Goal: Task Accomplishment & Management: Complete application form

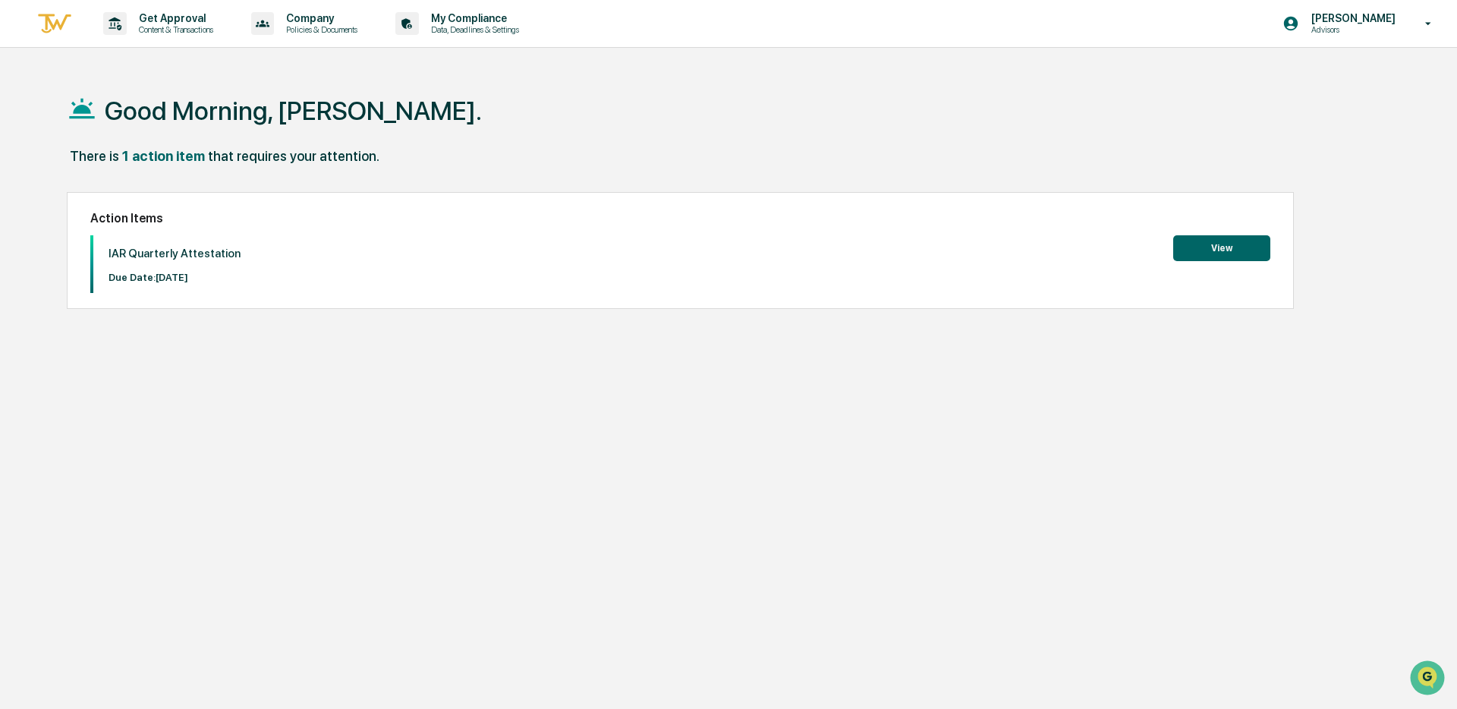
click at [1232, 247] on button "View" at bounding box center [1221, 248] width 97 height 26
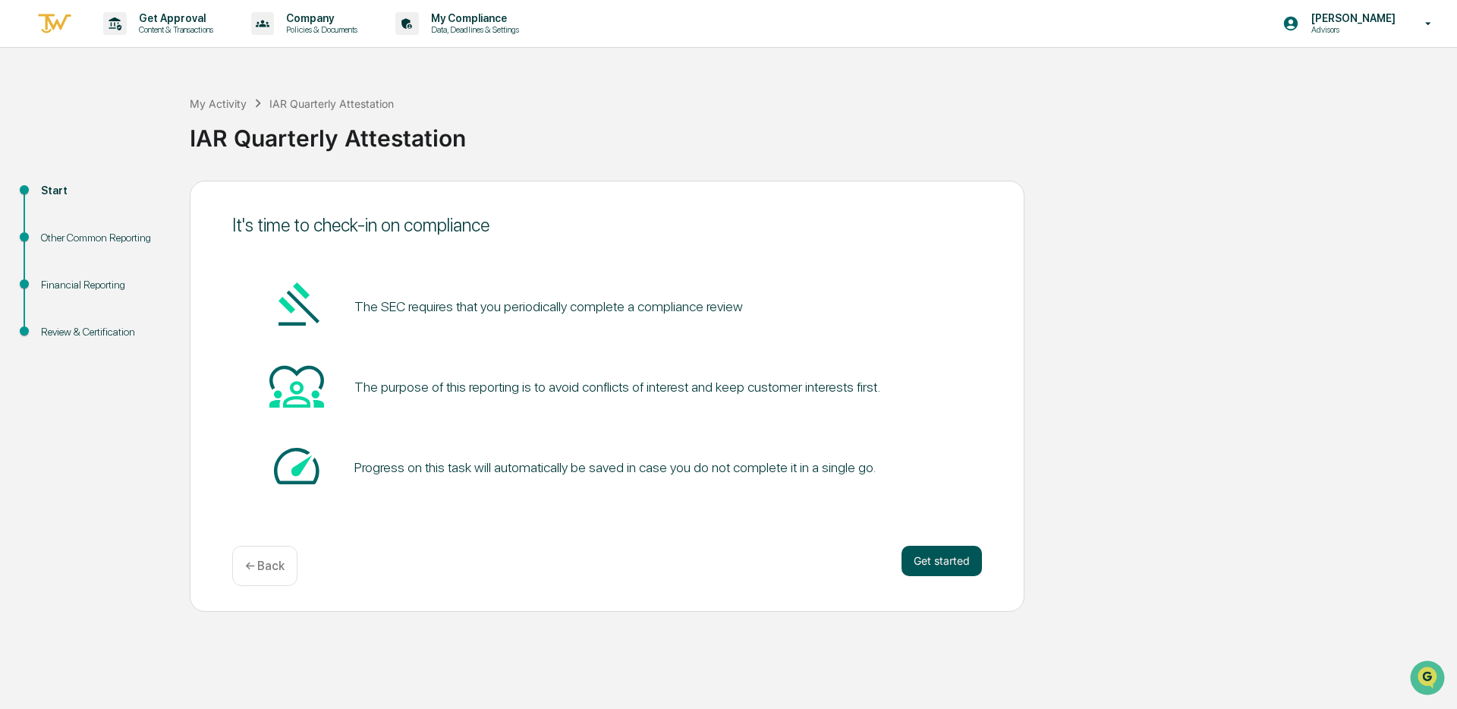
click at [940, 557] on button "Get started" at bounding box center [941, 561] width 80 height 30
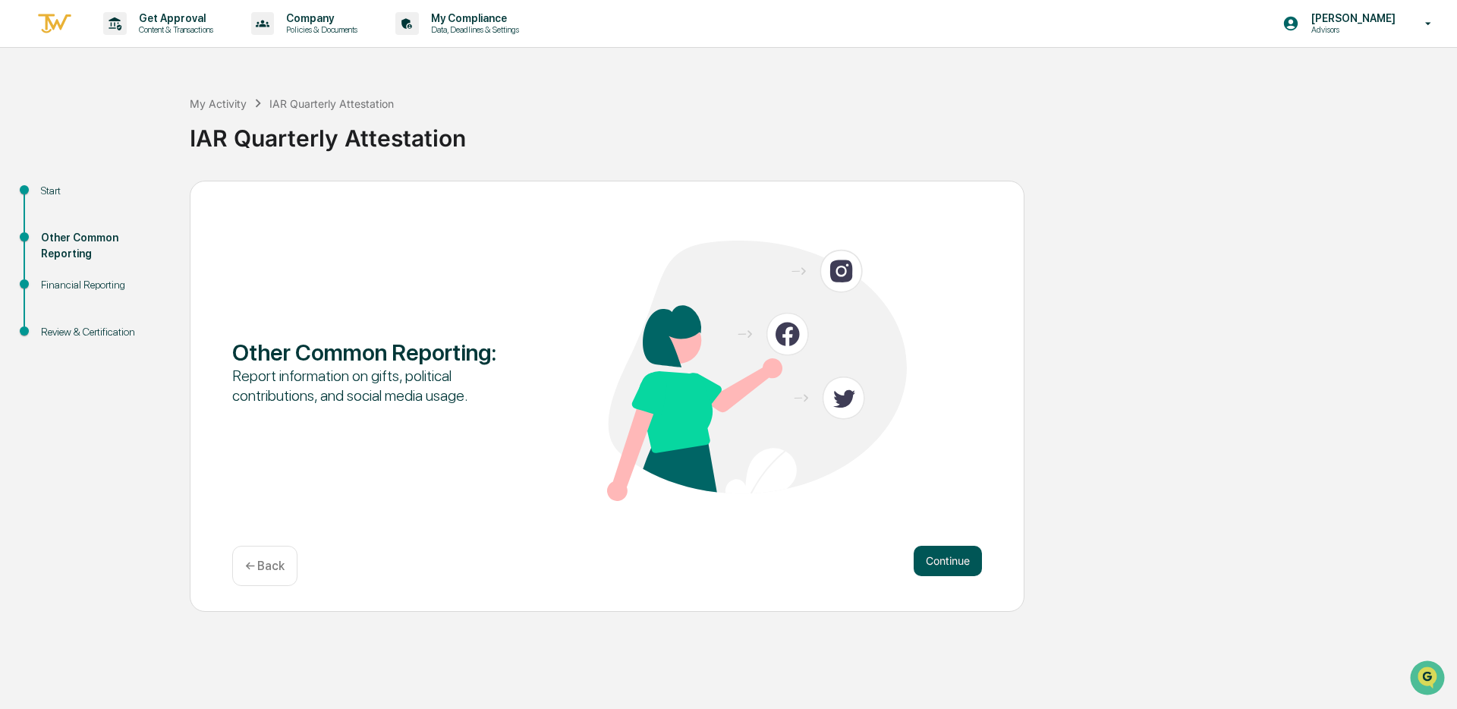
click at [930, 570] on button "Continue" at bounding box center [948, 561] width 68 height 30
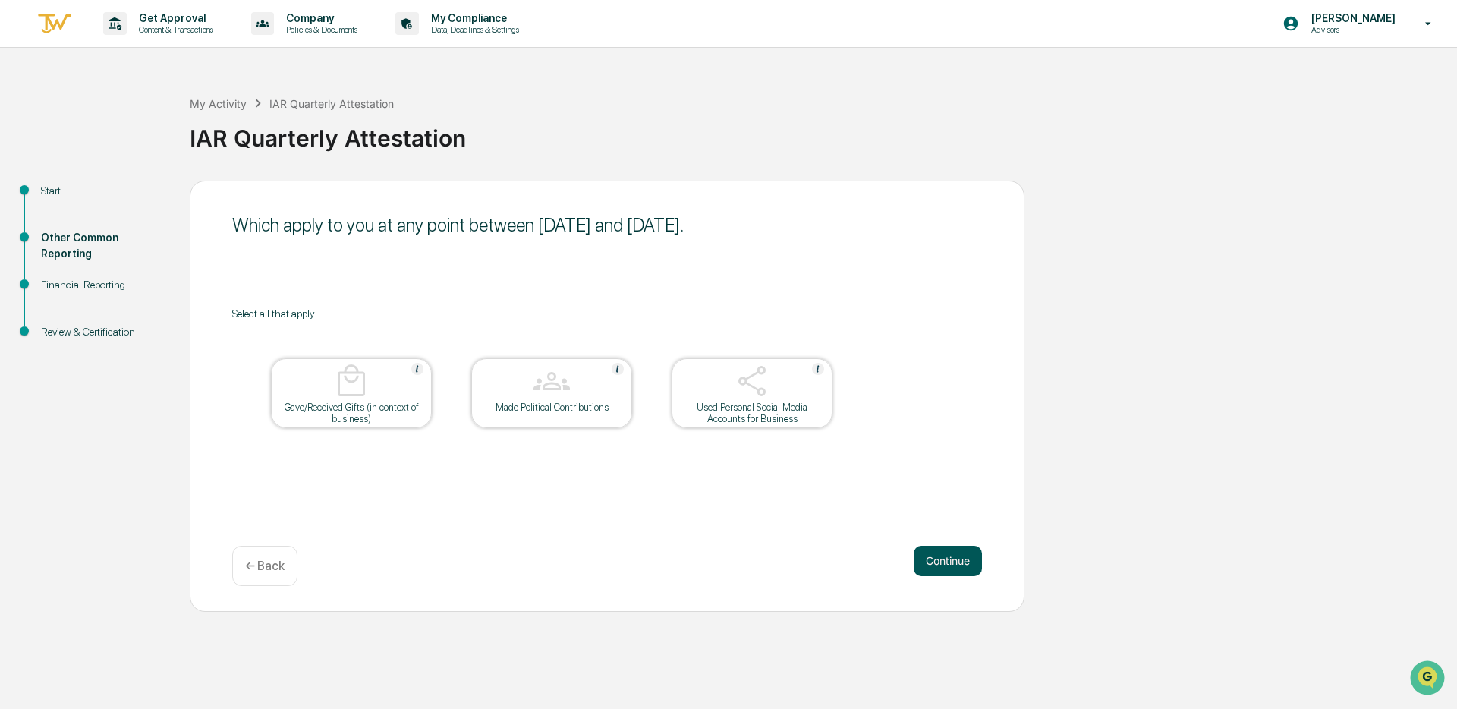
click at [932, 565] on button "Continue" at bounding box center [948, 561] width 68 height 30
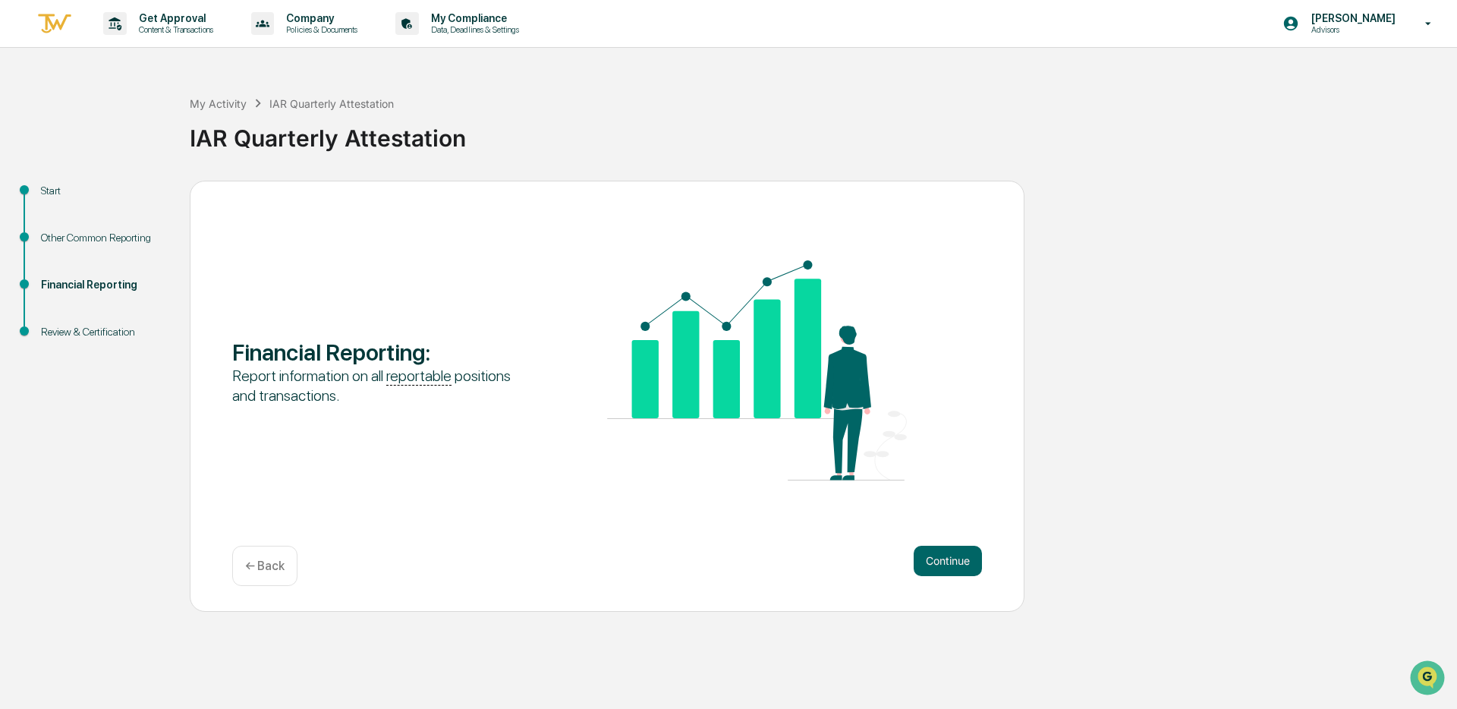
click at [932, 565] on button "Continue" at bounding box center [948, 561] width 68 height 30
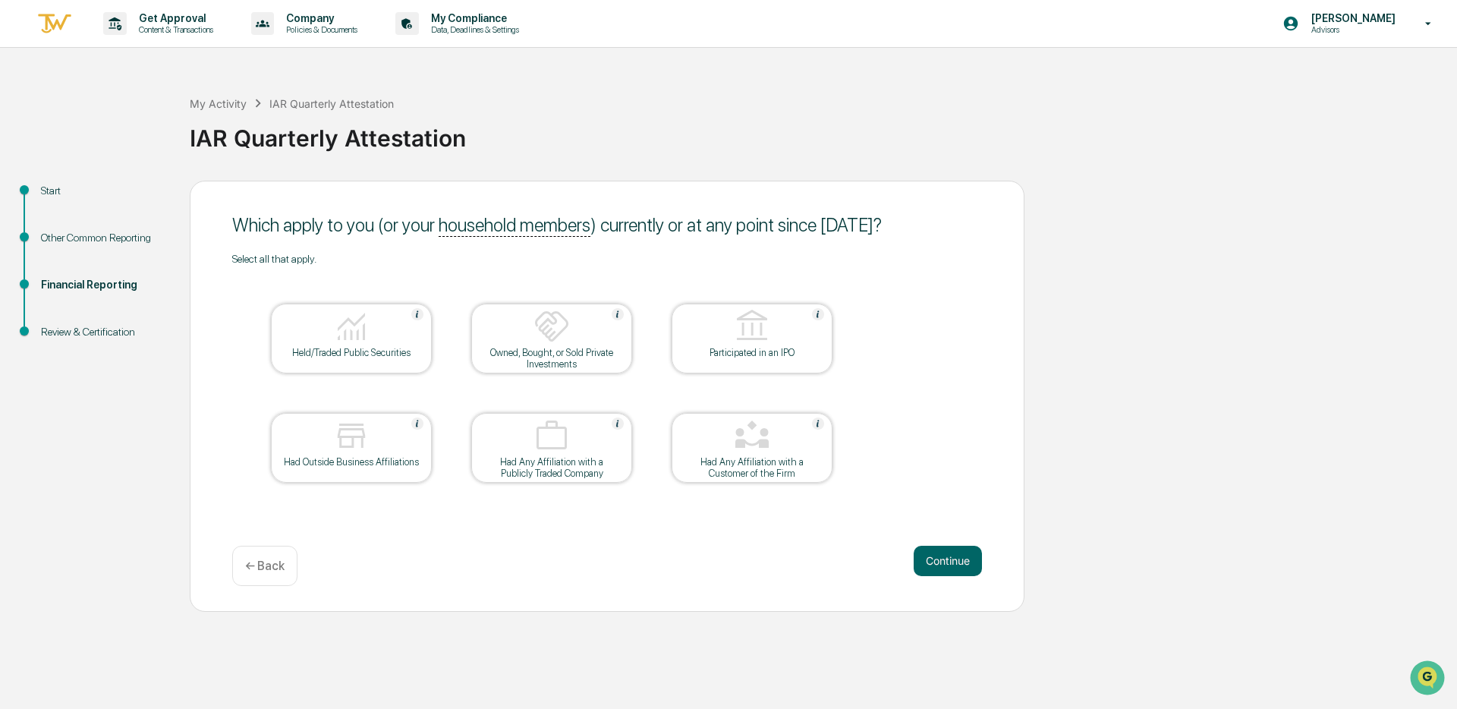
click at [344, 344] on div at bounding box center [351, 327] width 152 height 39
click at [958, 562] on button "Continue" at bounding box center [948, 561] width 68 height 30
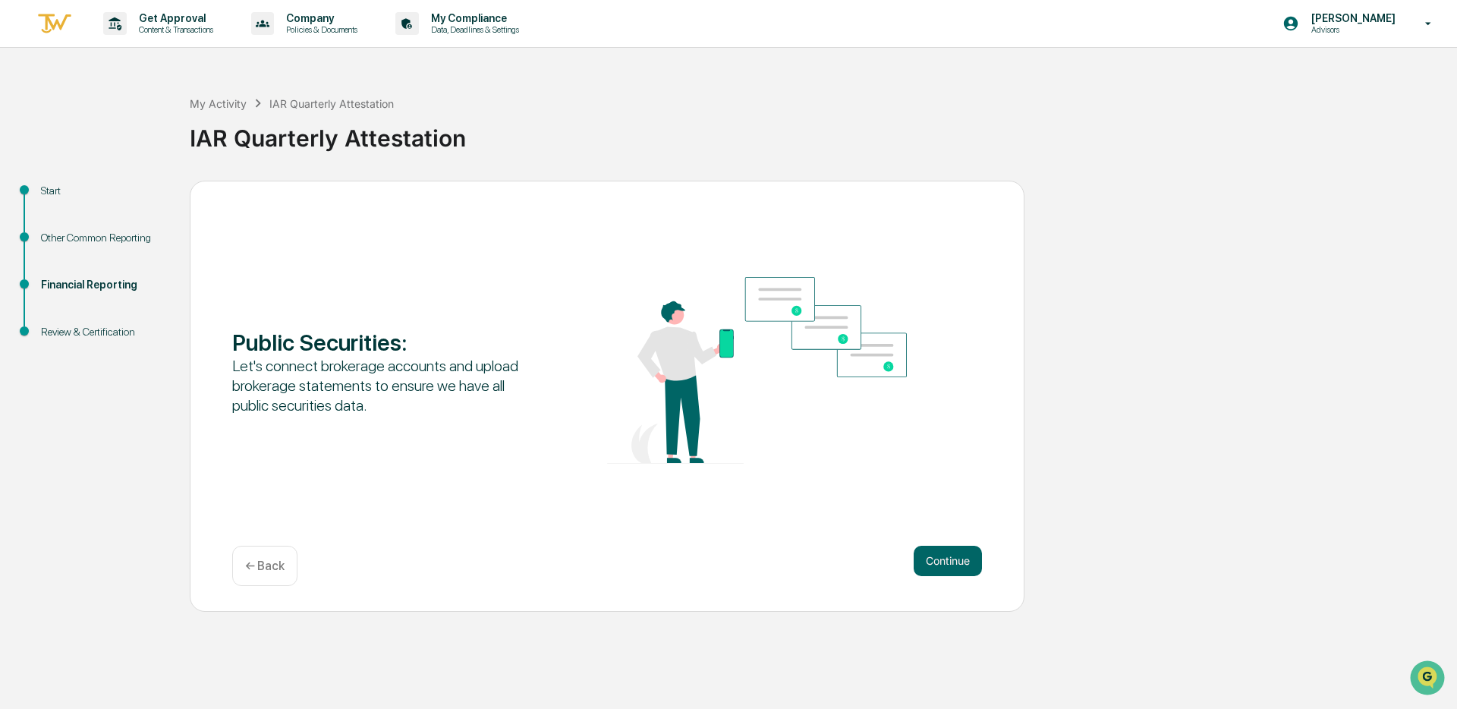
click at [958, 562] on button "Continue" at bounding box center [948, 561] width 68 height 30
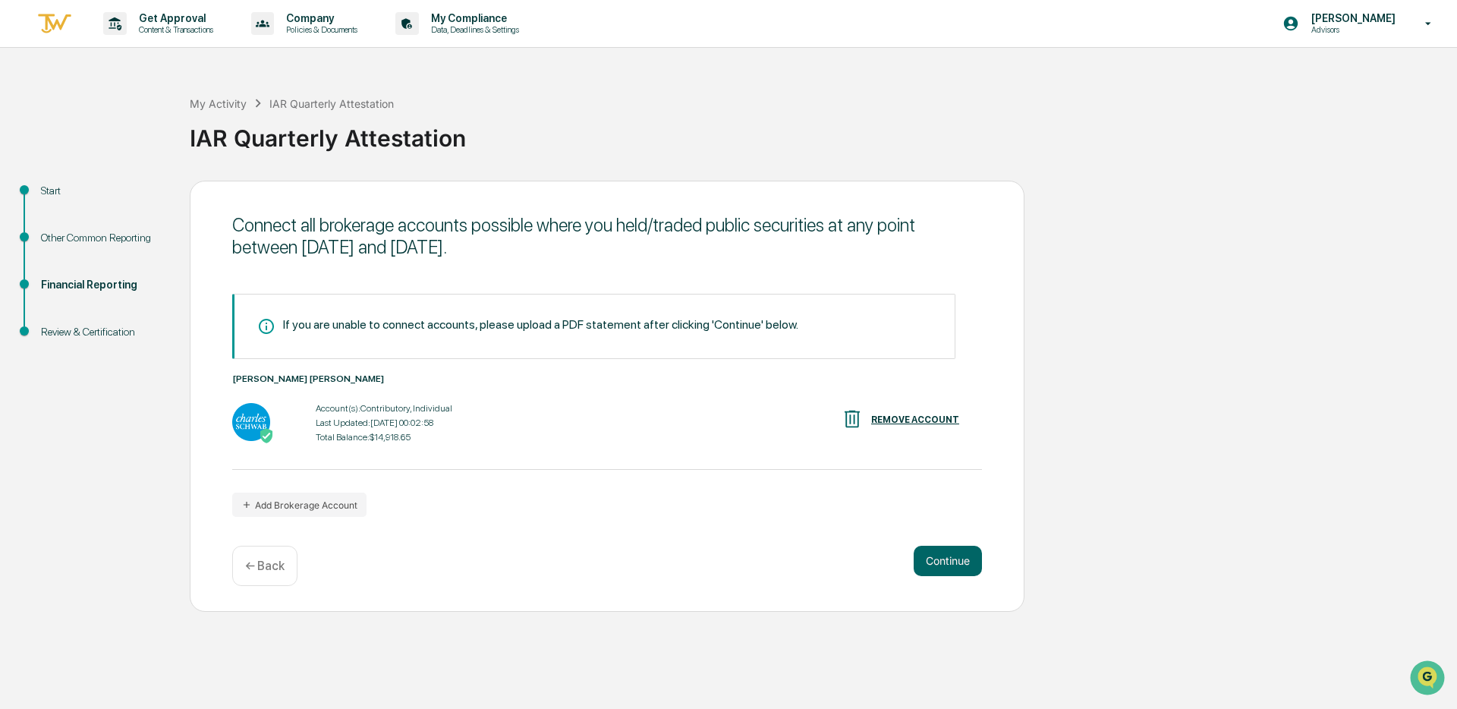
click at [958, 562] on button "Continue" at bounding box center [948, 561] width 68 height 30
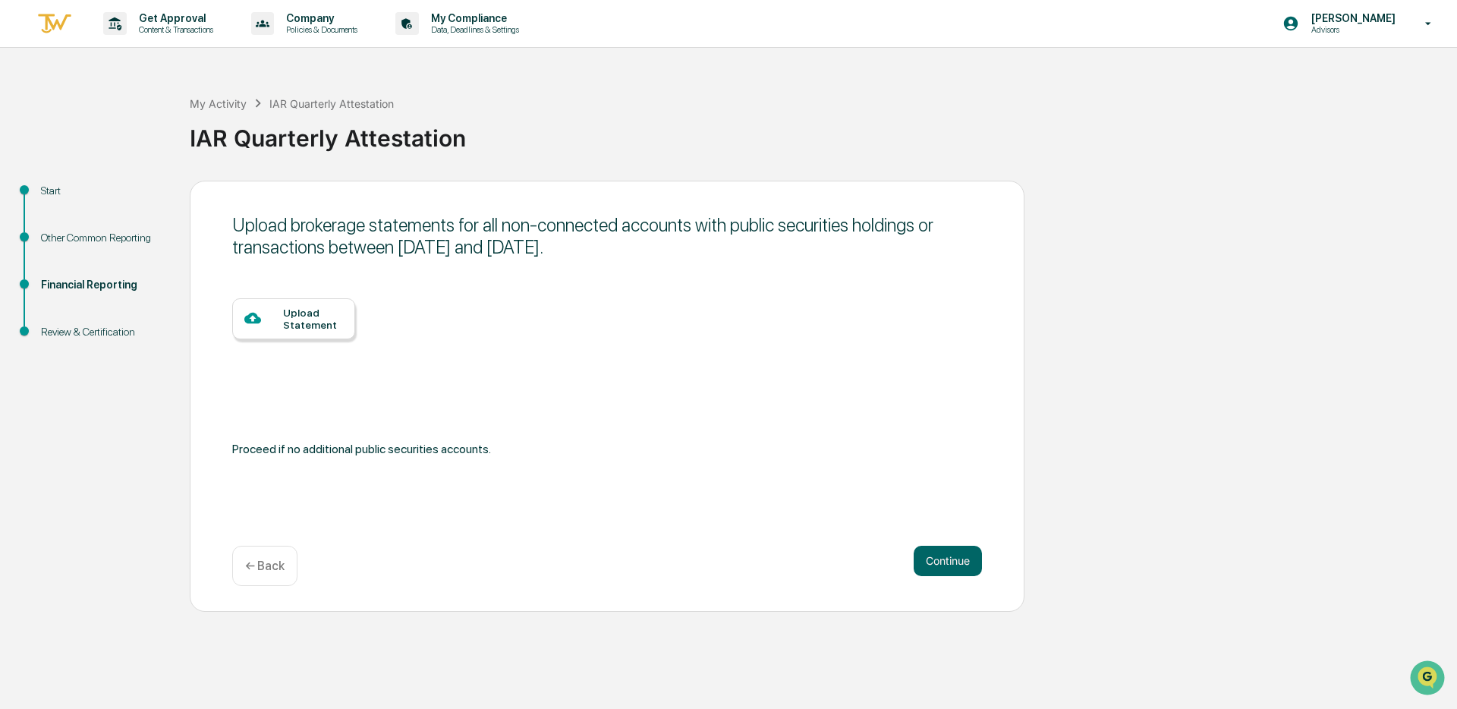
click at [958, 562] on button "Continue" at bounding box center [948, 561] width 68 height 30
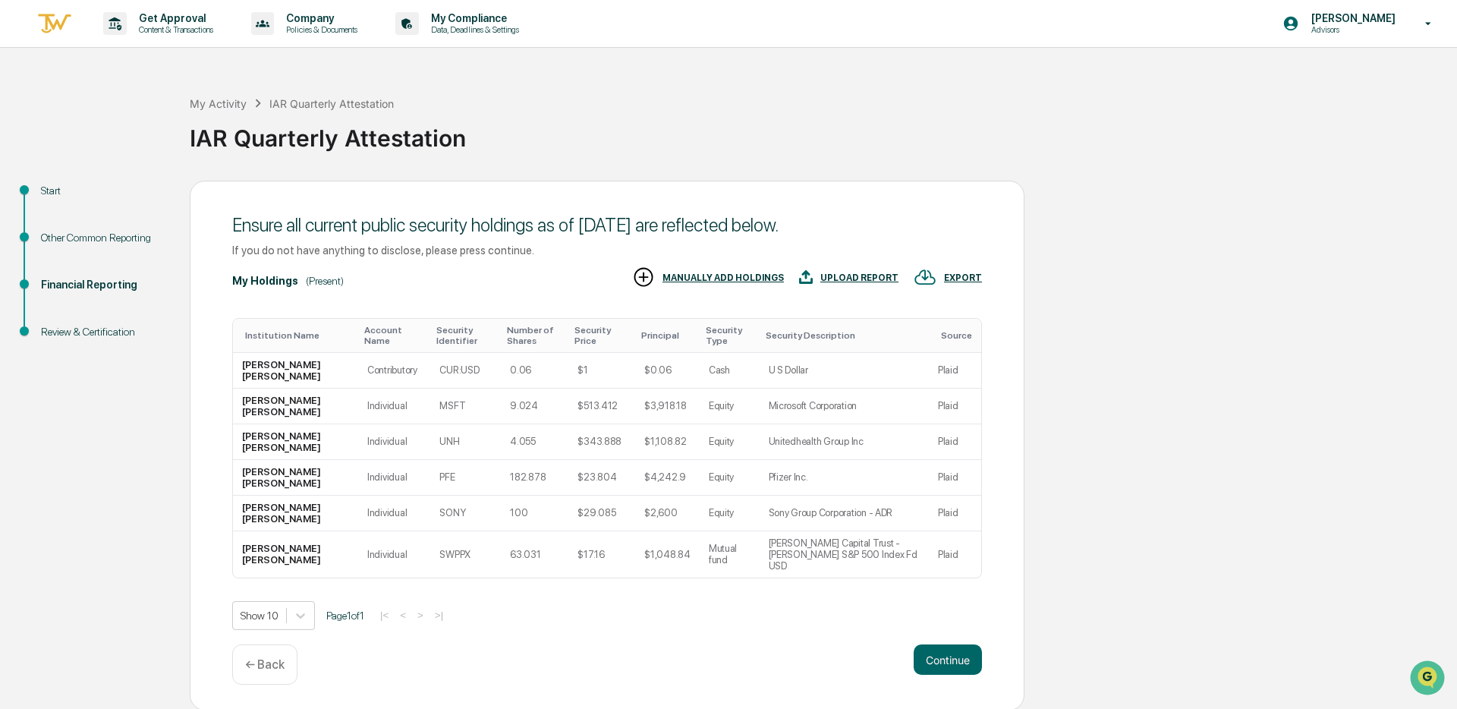
click at [276, 659] on p "← Back" at bounding box center [264, 664] width 39 height 14
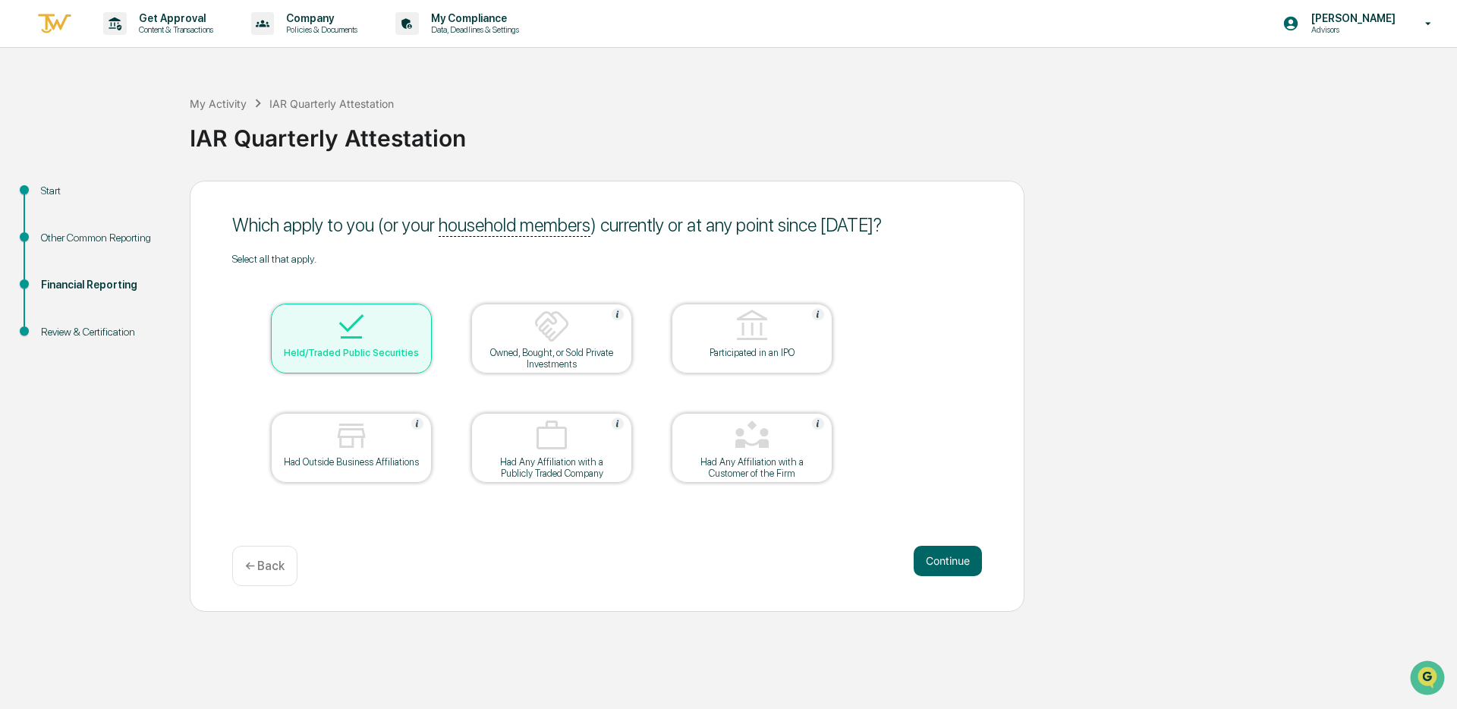
click at [1001, 570] on div "Which apply to you (or your household members ) currently or at any point since…" at bounding box center [607, 396] width 835 height 431
click at [979, 571] on button "Continue" at bounding box center [948, 561] width 68 height 30
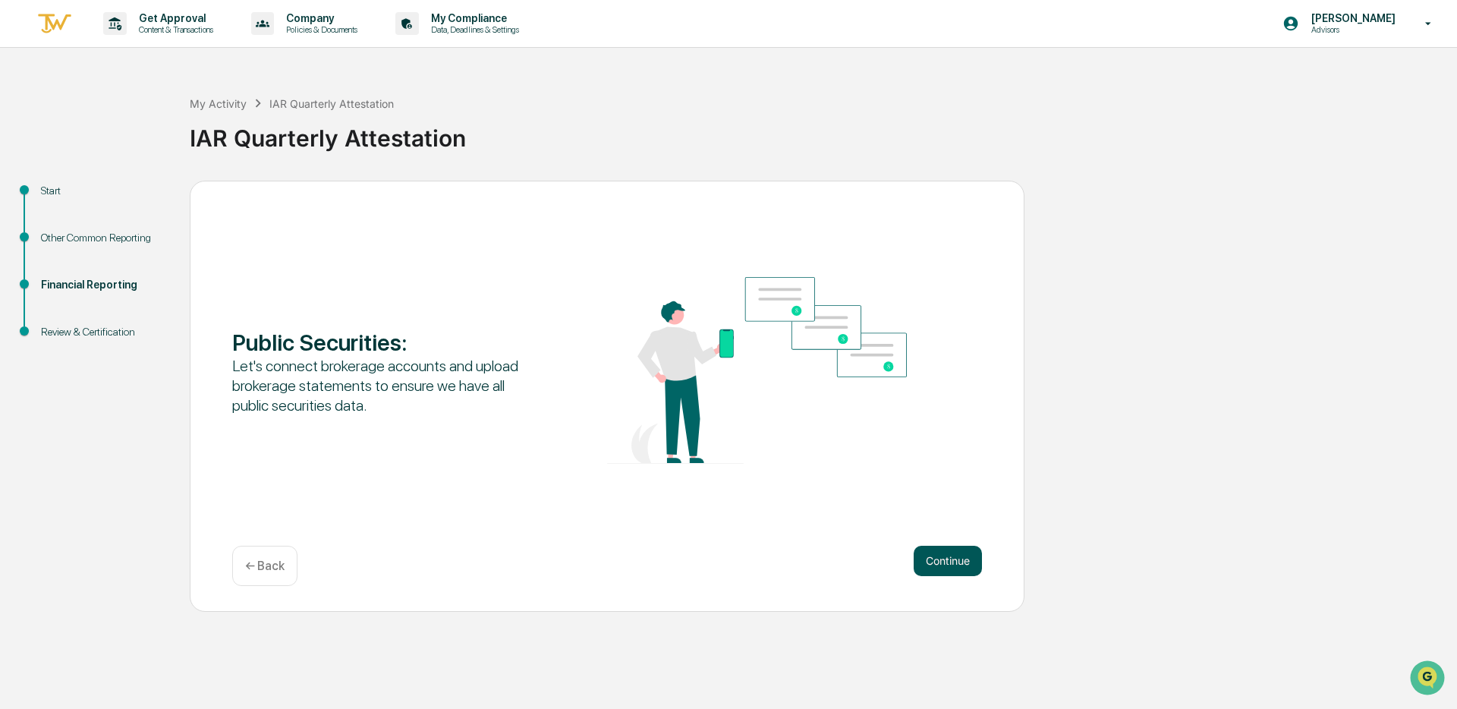
click at [969, 570] on button "Continue" at bounding box center [948, 561] width 68 height 30
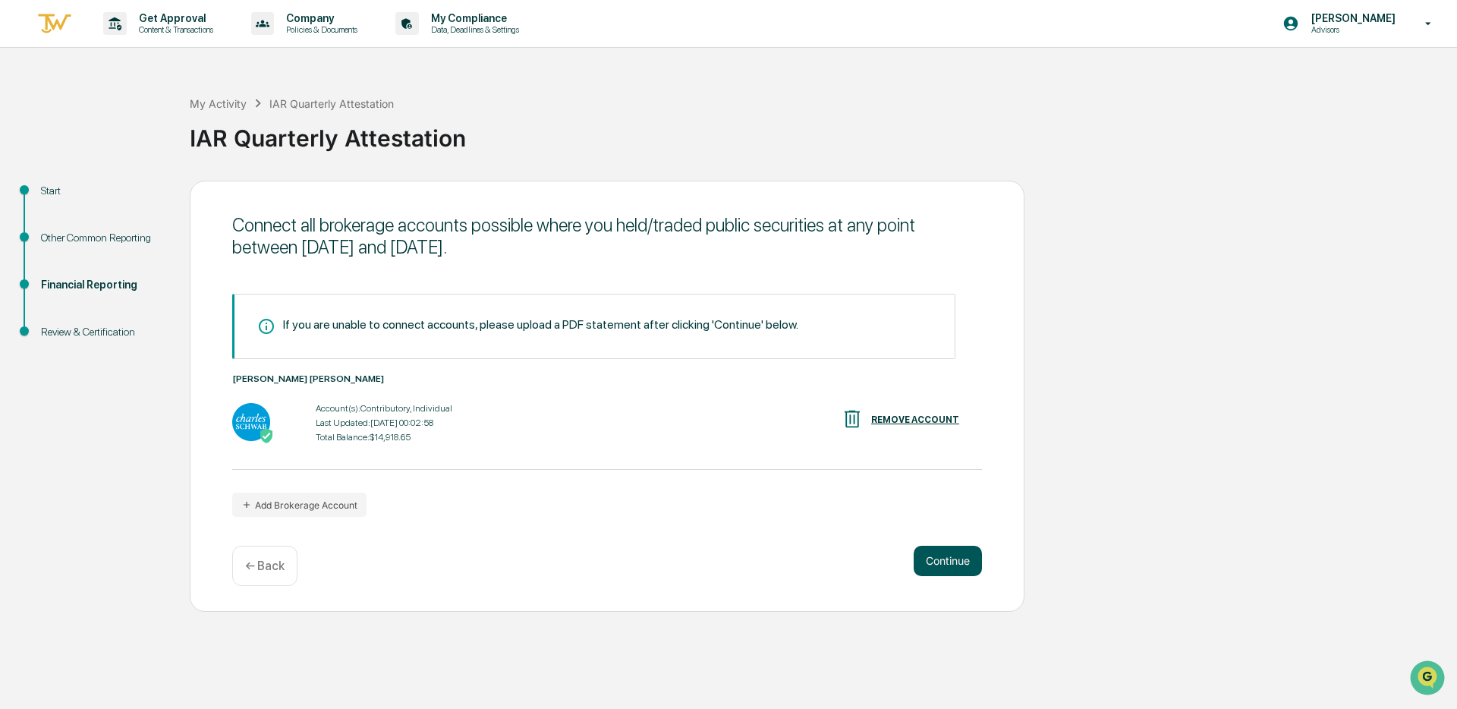
click at [969, 570] on button "Continue" at bounding box center [948, 561] width 68 height 30
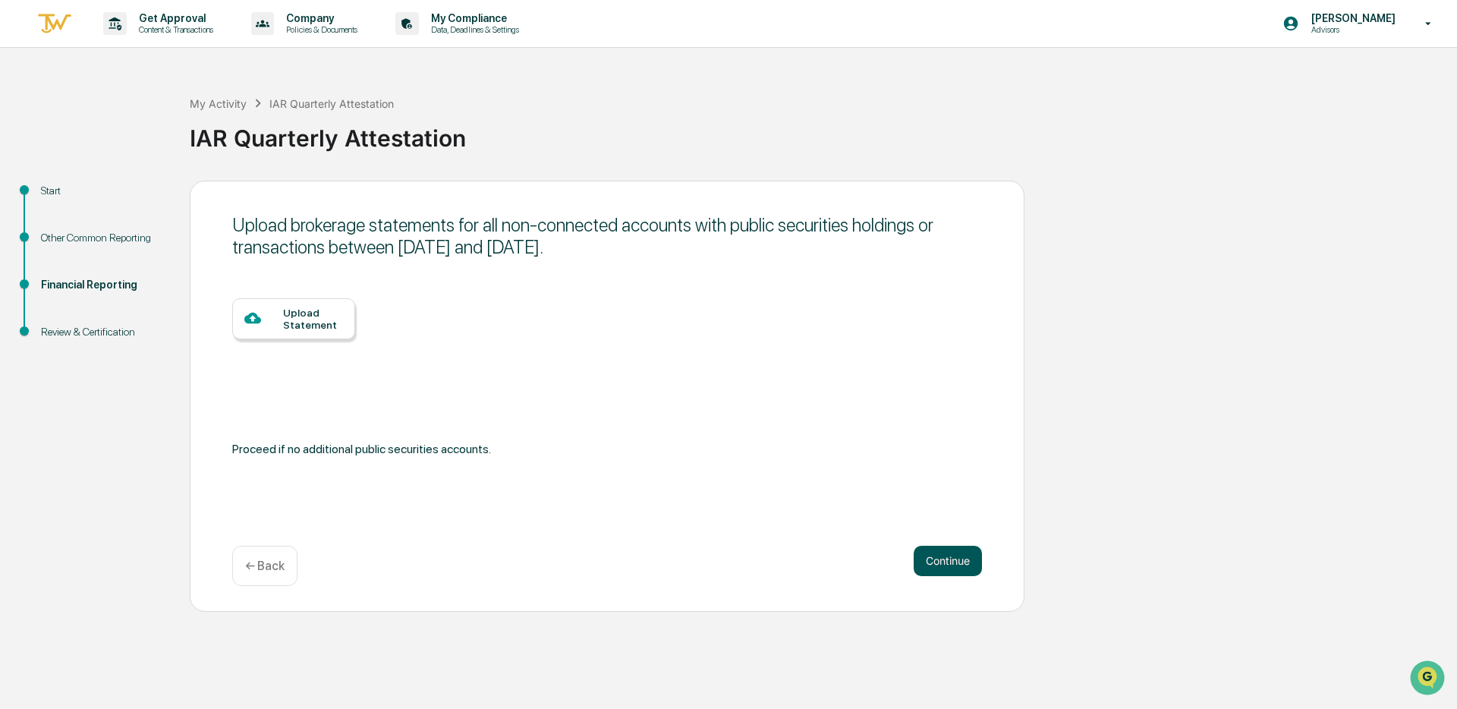
click at [966, 568] on button "Continue" at bounding box center [948, 561] width 68 height 30
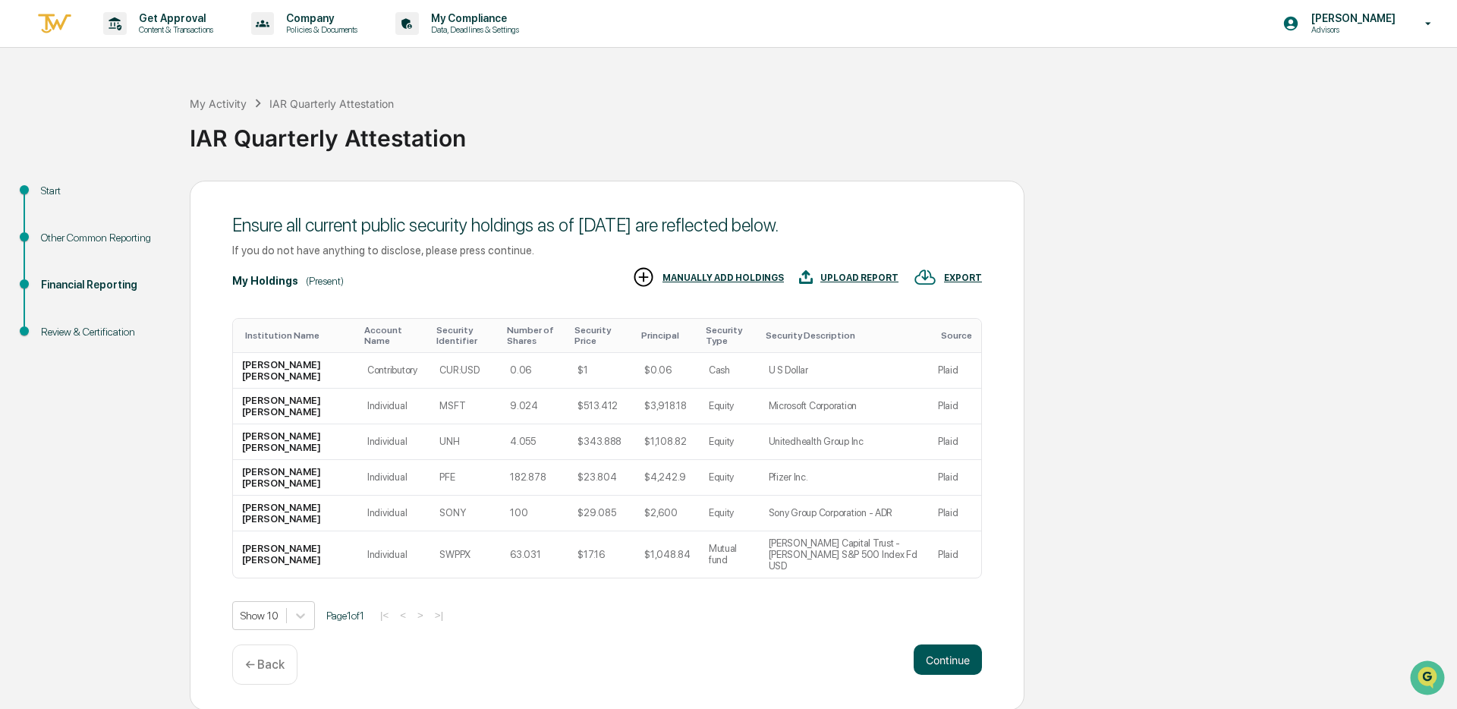
click at [933, 646] on button "Continue" at bounding box center [948, 659] width 68 height 30
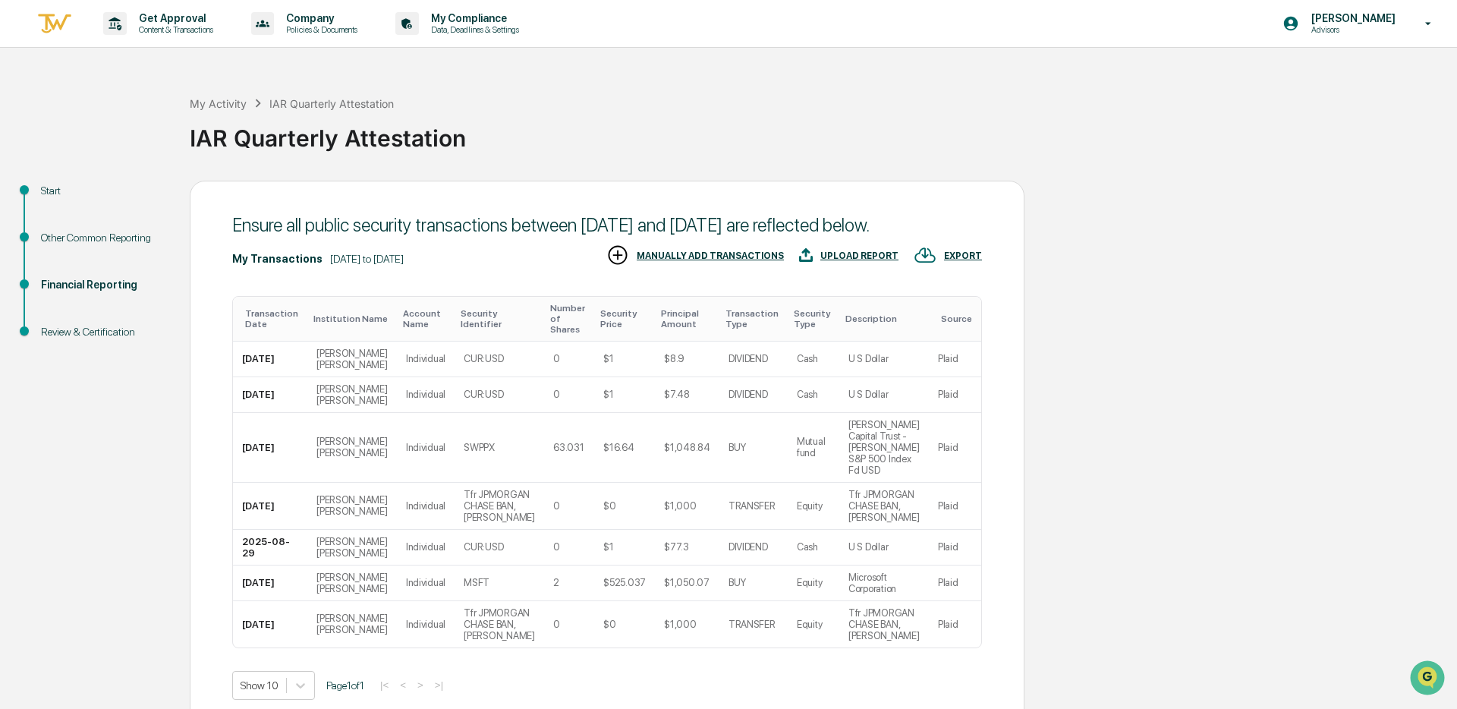
scroll to position [109, 0]
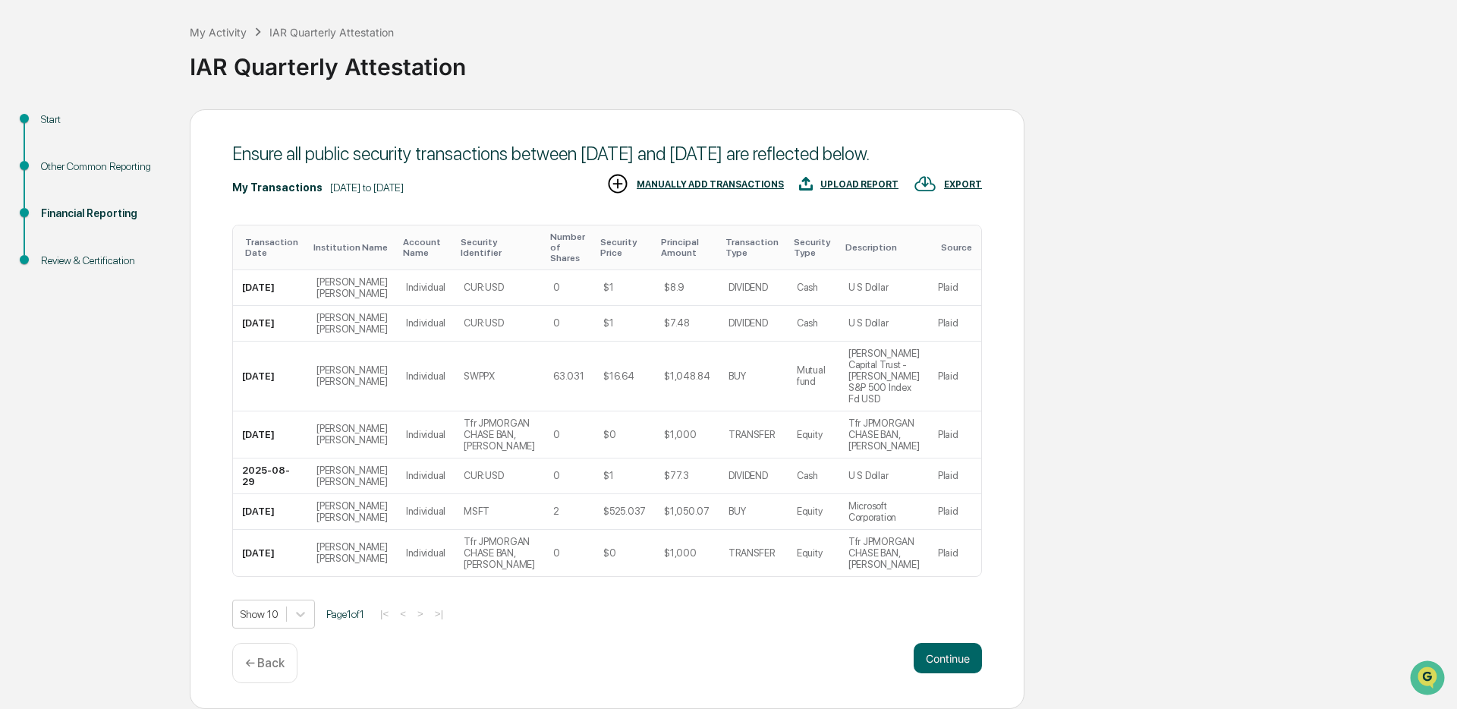
click at [947, 639] on div "Ensure all public security transactions between [DATE] and [DATE] are reflected…" at bounding box center [607, 409] width 835 height 600
click at [950, 655] on button "Continue" at bounding box center [948, 658] width 68 height 30
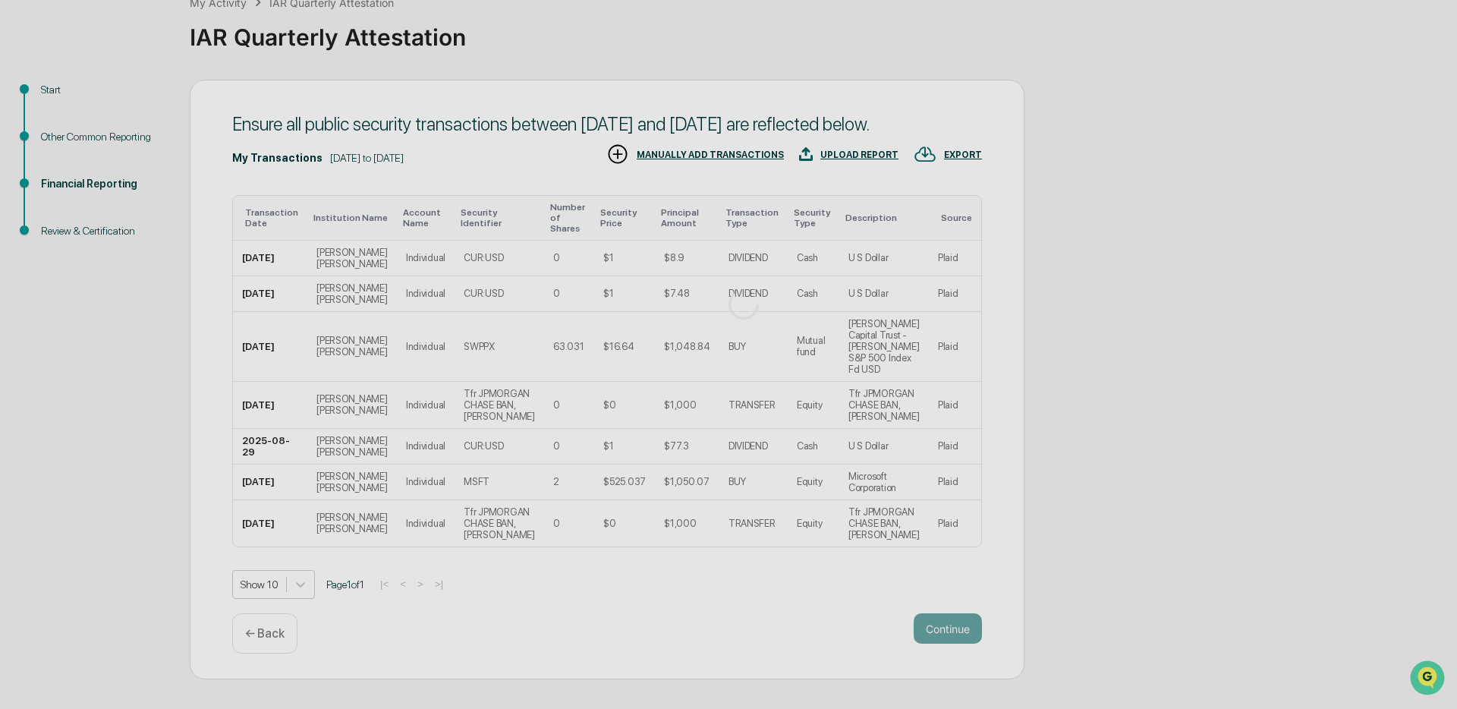
scroll to position [0, 0]
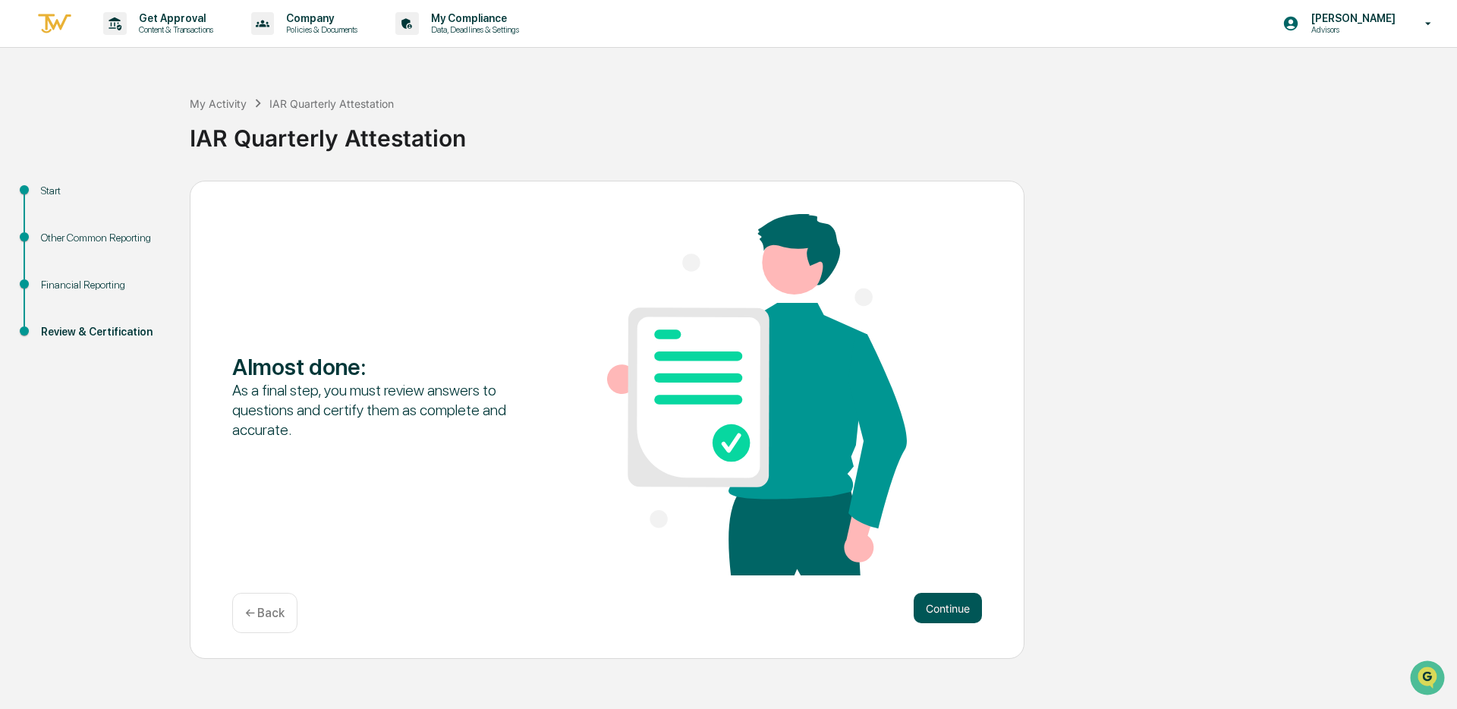
click at [948, 619] on button "Continue" at bounding box center [948, 608] width 68 height 30
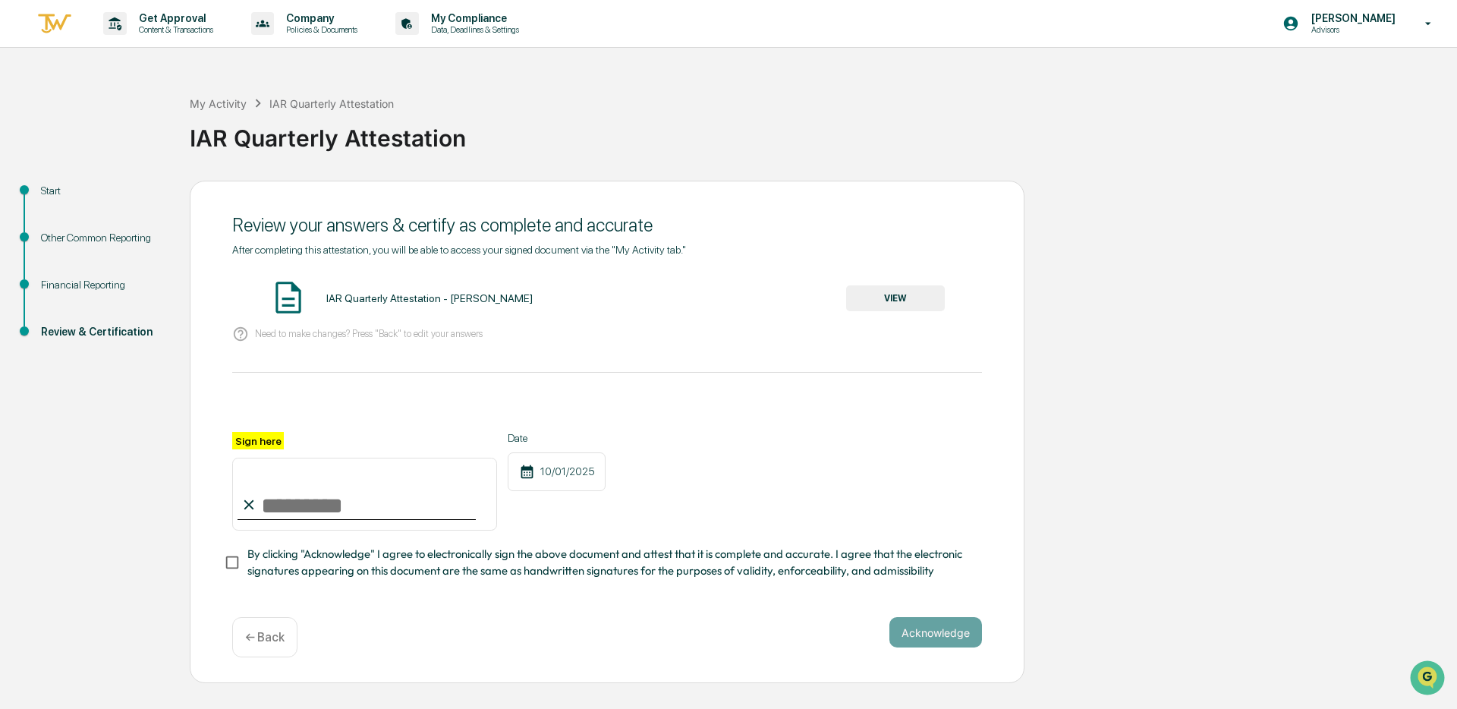
click at [290, 508] on input "Sign here" at bounding box center [364, 494] width 265 height 73
type input "**********"
click at [249, 559] on span "By clicking "Acknowledge" I agree to electronically sign the above document and…" at bounding box center [608, 563] width 722 height 34
click at [962, 641] on button "Acknowledge" at bounding box center [935, 632] width 93 height 30
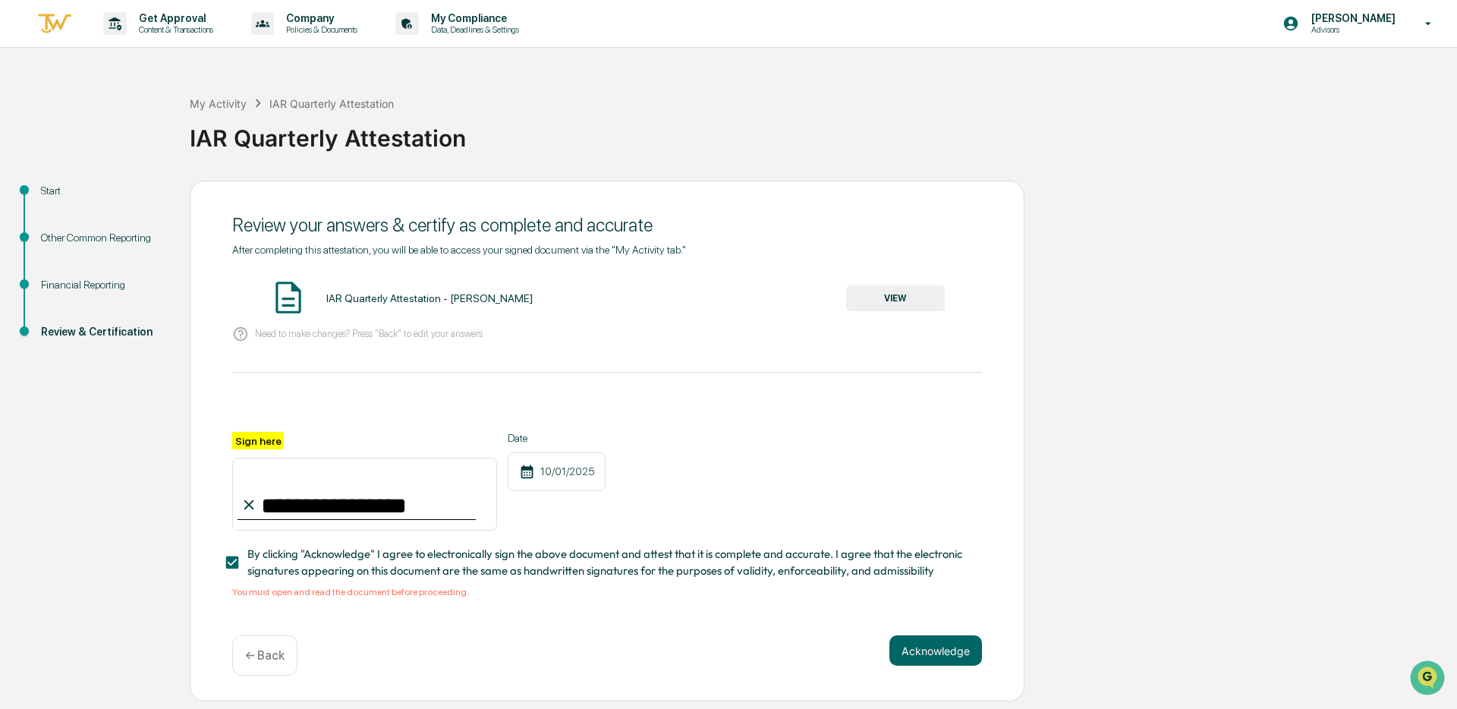
drag, startPoint x: 946, startPoint y: 649, endPoint x: 514, endPoint y: 486, distance: 462.3
click at [945, 649] on button "Acknowledge" at bounding box center [935, 650] width 93 height 30
click at [887, 307] on button "VIEW" at bounding box center [895, 298] width 99 height 26
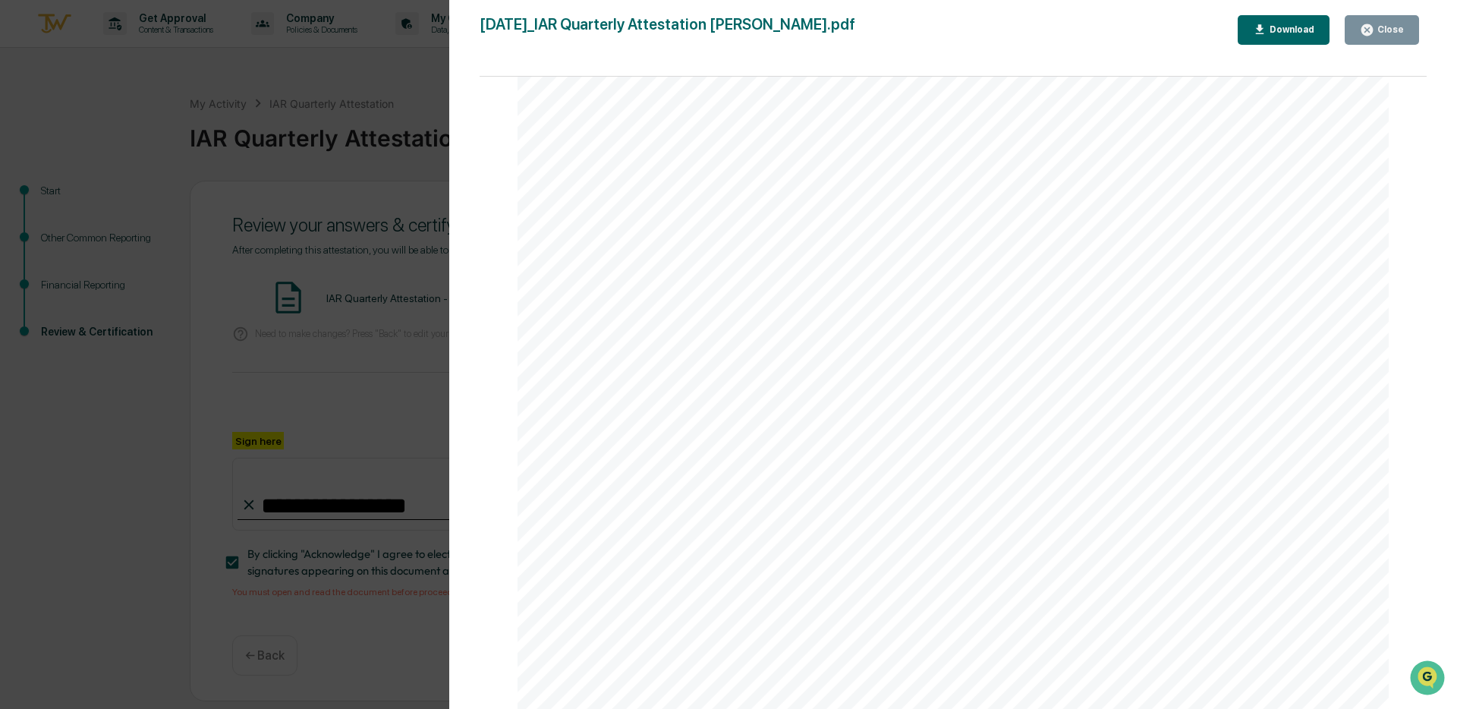
scroll to position [4126, 0]
click at [1375, 39] on button "Close" at bounding box center [1382, 30] width 74 height 30
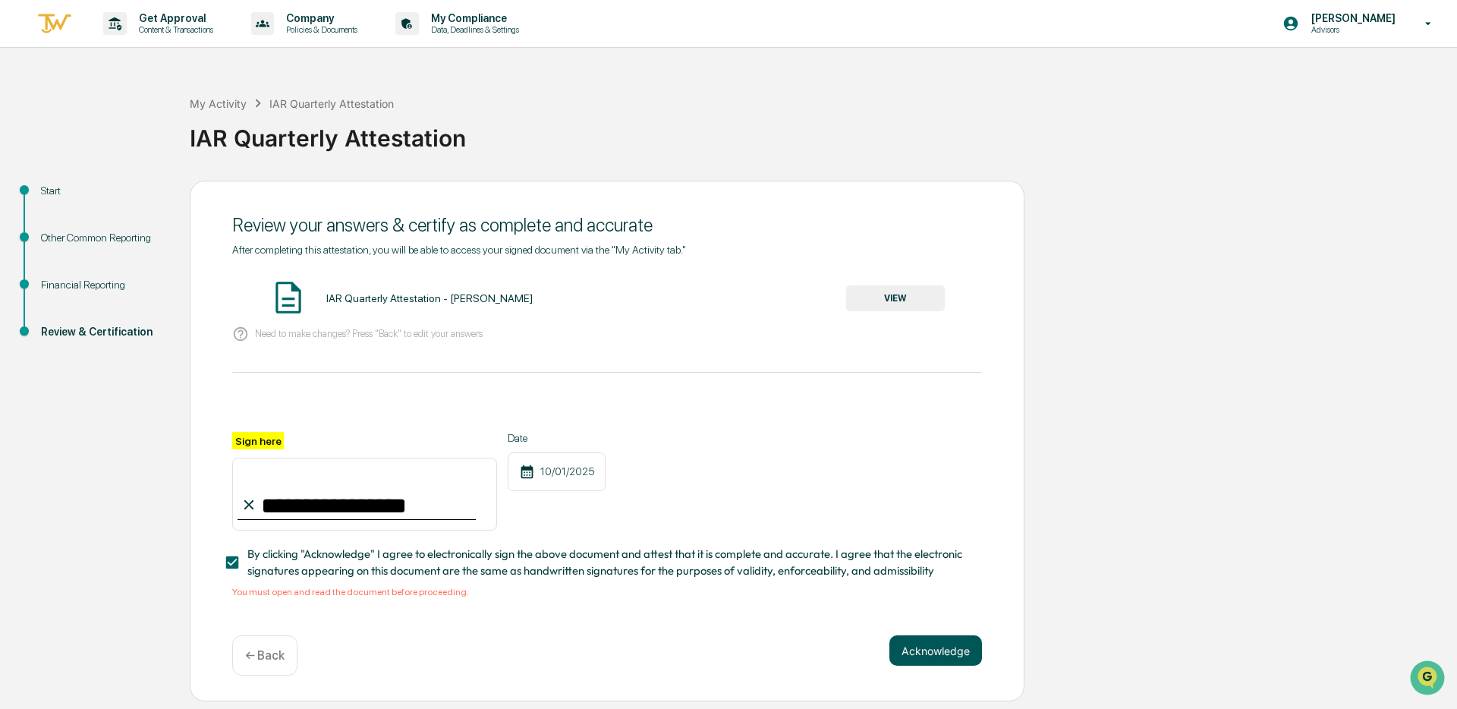
click at [930, 643] on button "Acknowledge" at bounding box center [935, 650] width 93 height 30
